Goal: Obtain resource: Download file/media

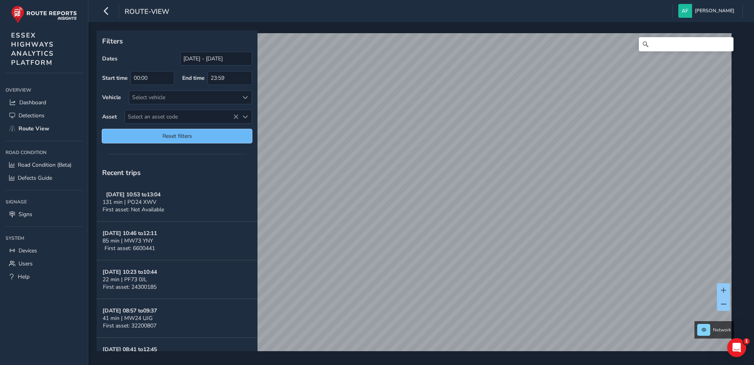
click at [213, 133] on span "Reset filters" at bounding box center [177, 135] width 138 height 7
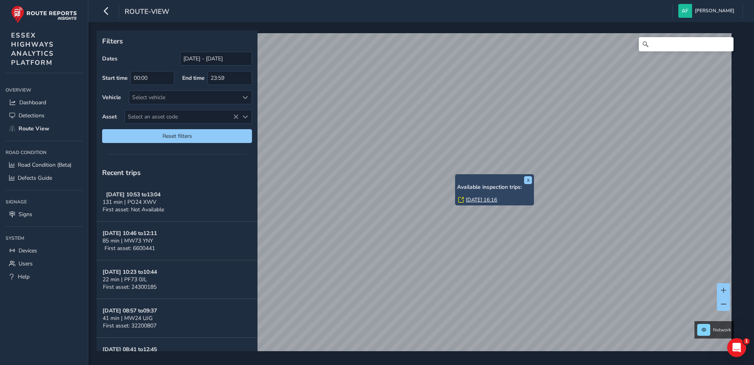
click at [477, 202] on link "[DATE] 16:16" at bounding box center [482, 199] width 32 height 7
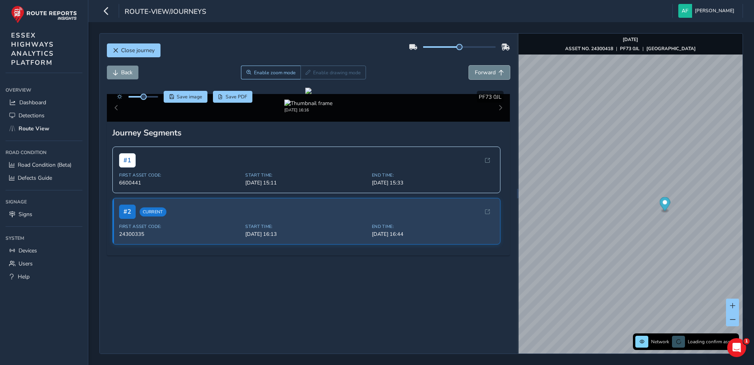
click at [490, 73] on button "Forward" at bounding box center [489, 72] width 41 height 14
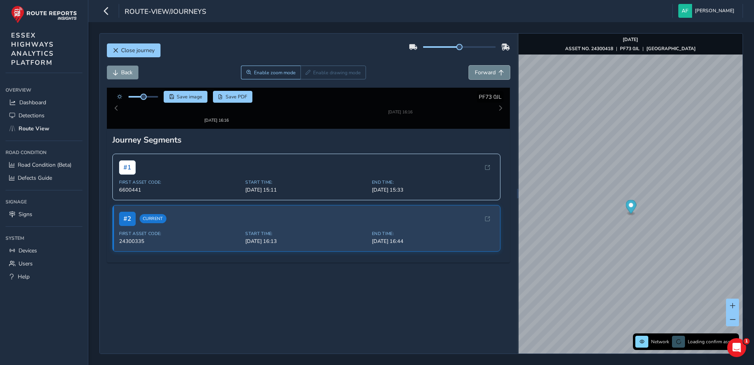
click at [490, 73] on button "Forward" at bounding box center [489, 72] width 41 height 14
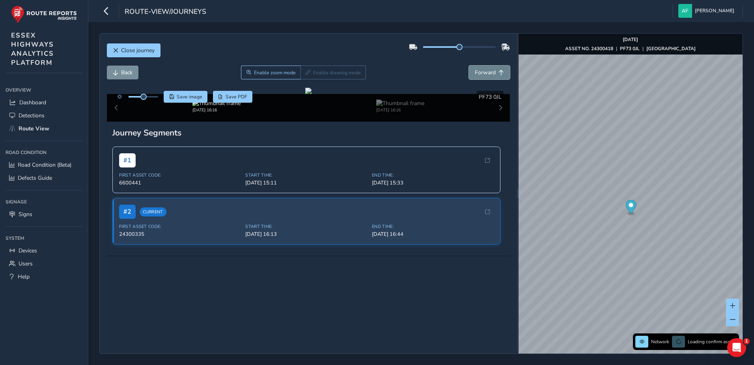
click at [490, 73] on button "Forward" at bounding box center [489, 72] width 41 height 14
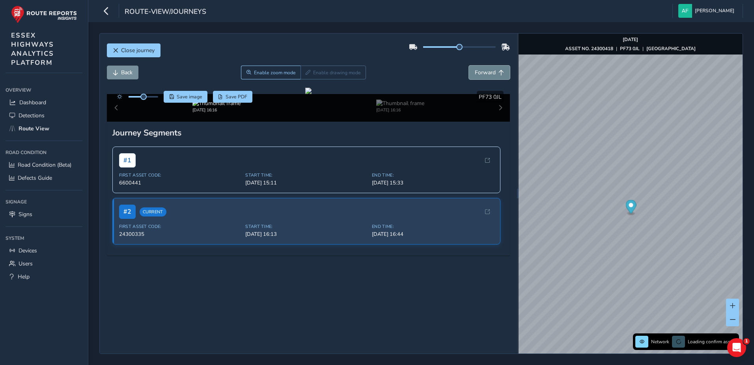
click at [490, 73] on button "Forward" at bounding box center [489, 72] width 41 height 14
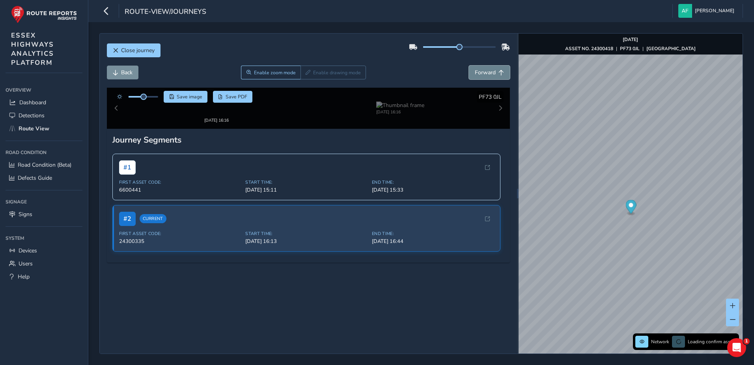
click at [490, 73] on button "Forward" at bounding box center [489, 72] width 41 height 14
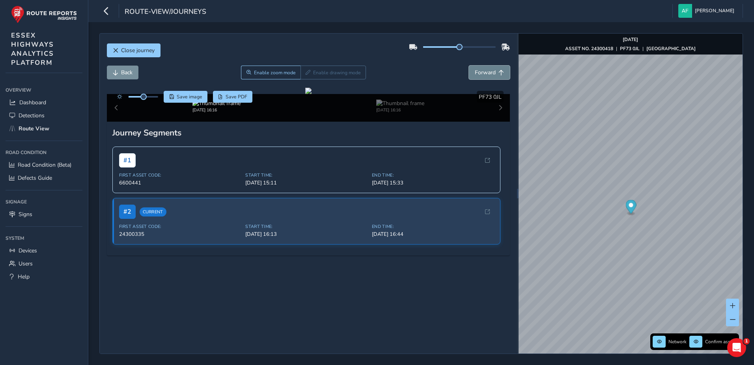
click at [490, 73] on button "Forward" at bounding box center [489, 72] width 41 height 14
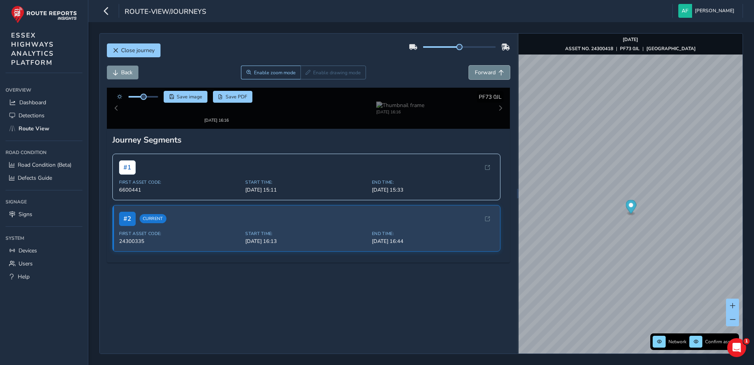
click at [490, 73] on button "Forward" at bounding box center [489, 72] width 41 height 14
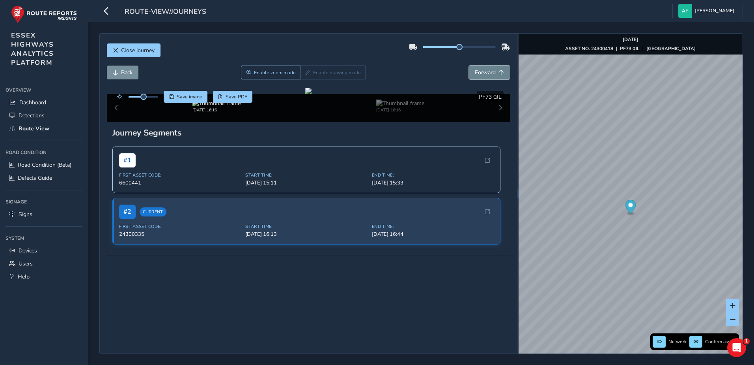
click at [490, 73] on button "Forward" at bounding box center [489, 72] width 41 height 14
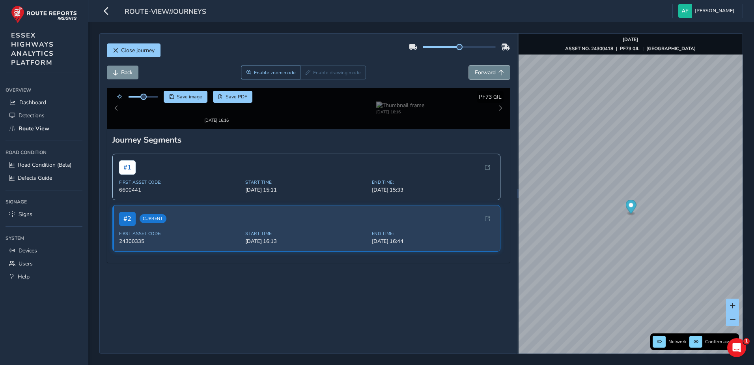
click at [490, 73] on button "Forward" at bounding box center [489, 72] width 41 height 14
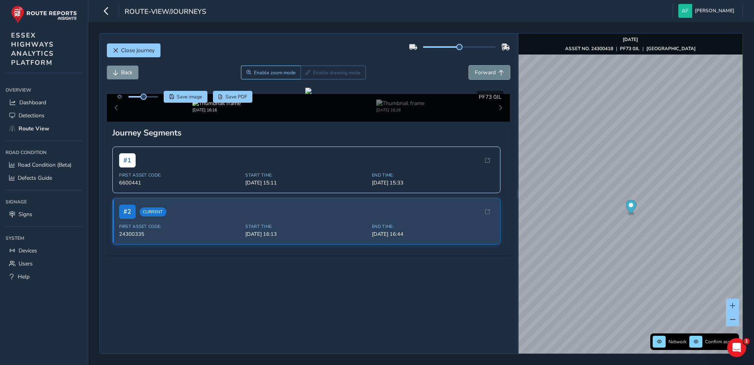
click at [490, 73] on button "Forward" at bounding box center [489, 72] width 41 height 14
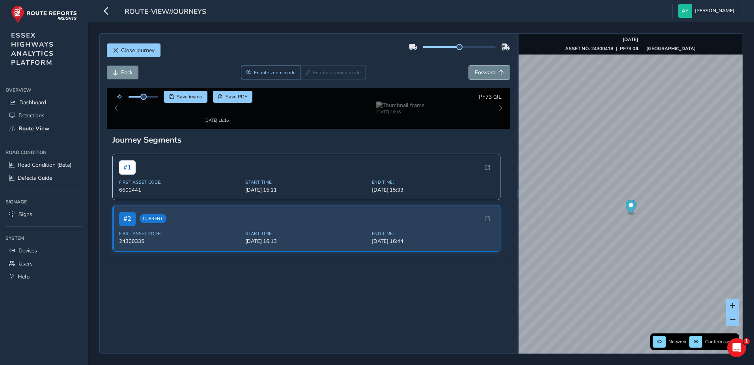
click at [490, 73] on button "Forward" at bounding box center [489, 72] width 41 height 14
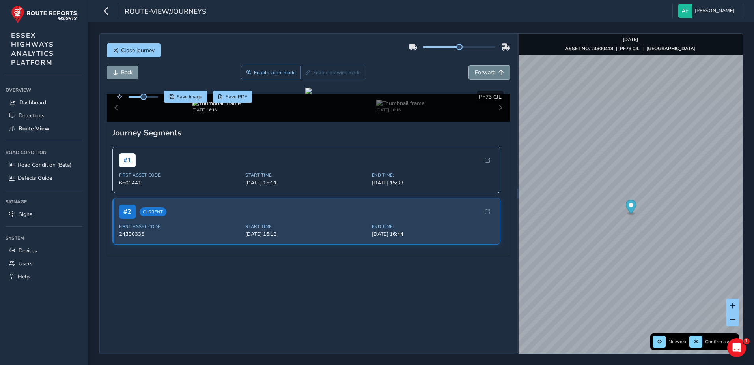
click at [485, 75] on span "Forward" at bounding box center [485, 72] width 21 height 7
click at [132, 74] on span "Back" at bounding box center [126, 72] width 11 height 7
click at [473, 67] on button "Forward" at bounding box center [489, 72] width 41 height 14
click at [501, 72] on button "Forward" at bounding box center [489, 72] width 41 height 14
click at [122, 71] on span "Back" at bounding box center [126, 72] width 11 height 7
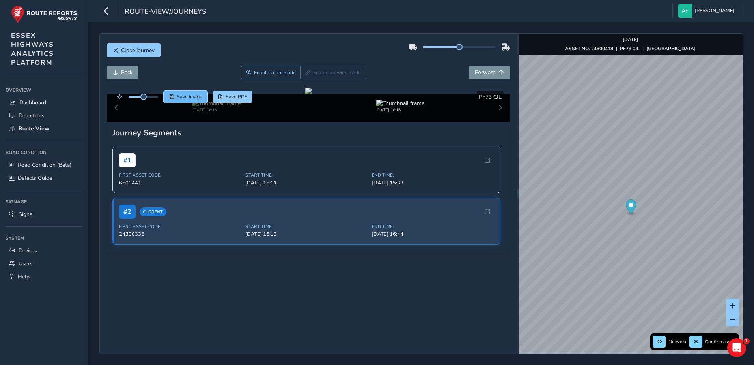
click at [186, 97] on span "Save image" at bounding box center [190, 96] width 26 height 6
click at [139, 47] on span "Close journey" at bounding box center [138, 50] width 34 height 7
